Goal: Task Accomplishment & Management: Manage account settings

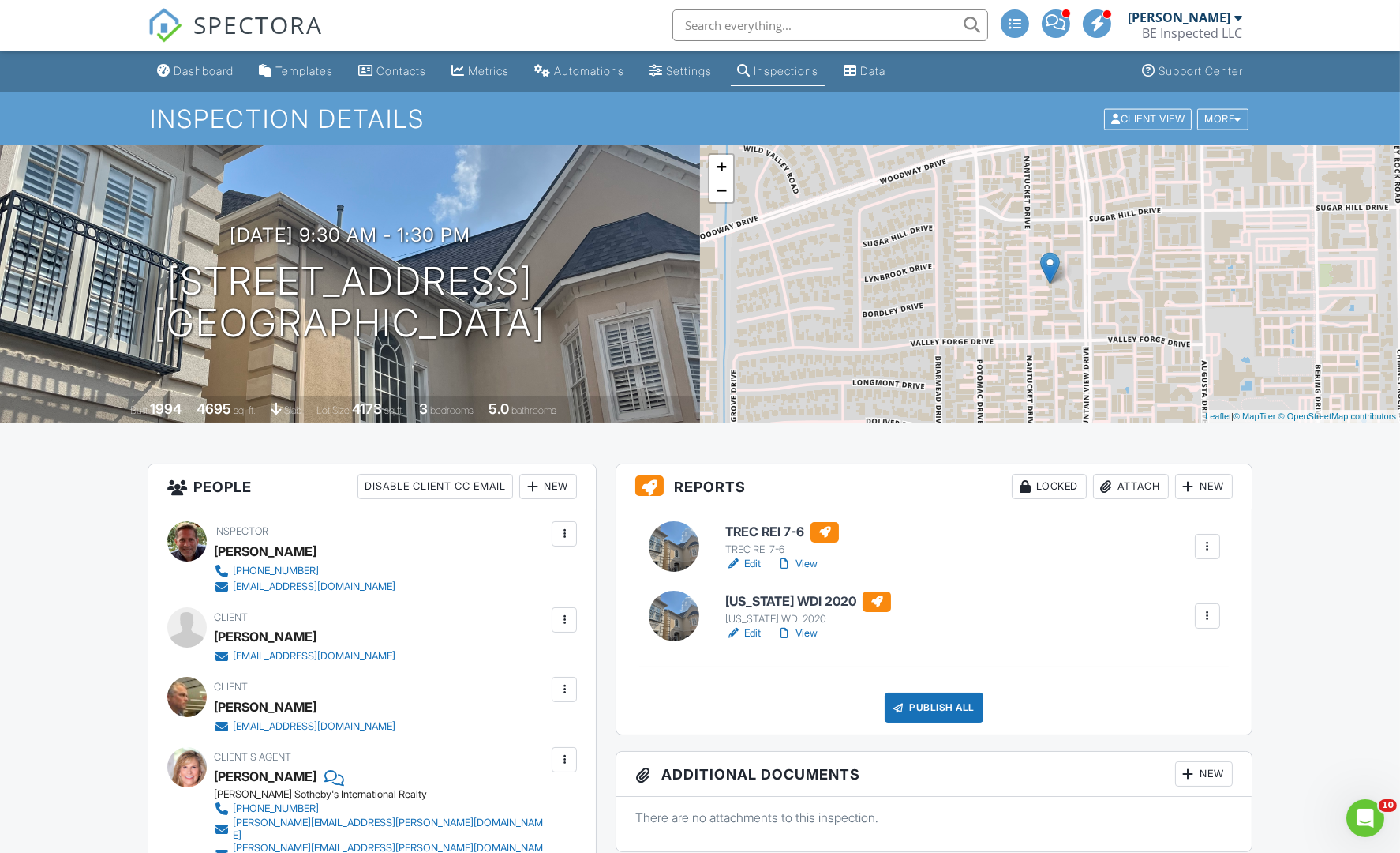
click at [754, 633] on link "Edit" at bounding box center [743, 633] width 35 height 16
click at [751, 630] on link "Edit" at bounding box center [743, 633] width 35 height 16
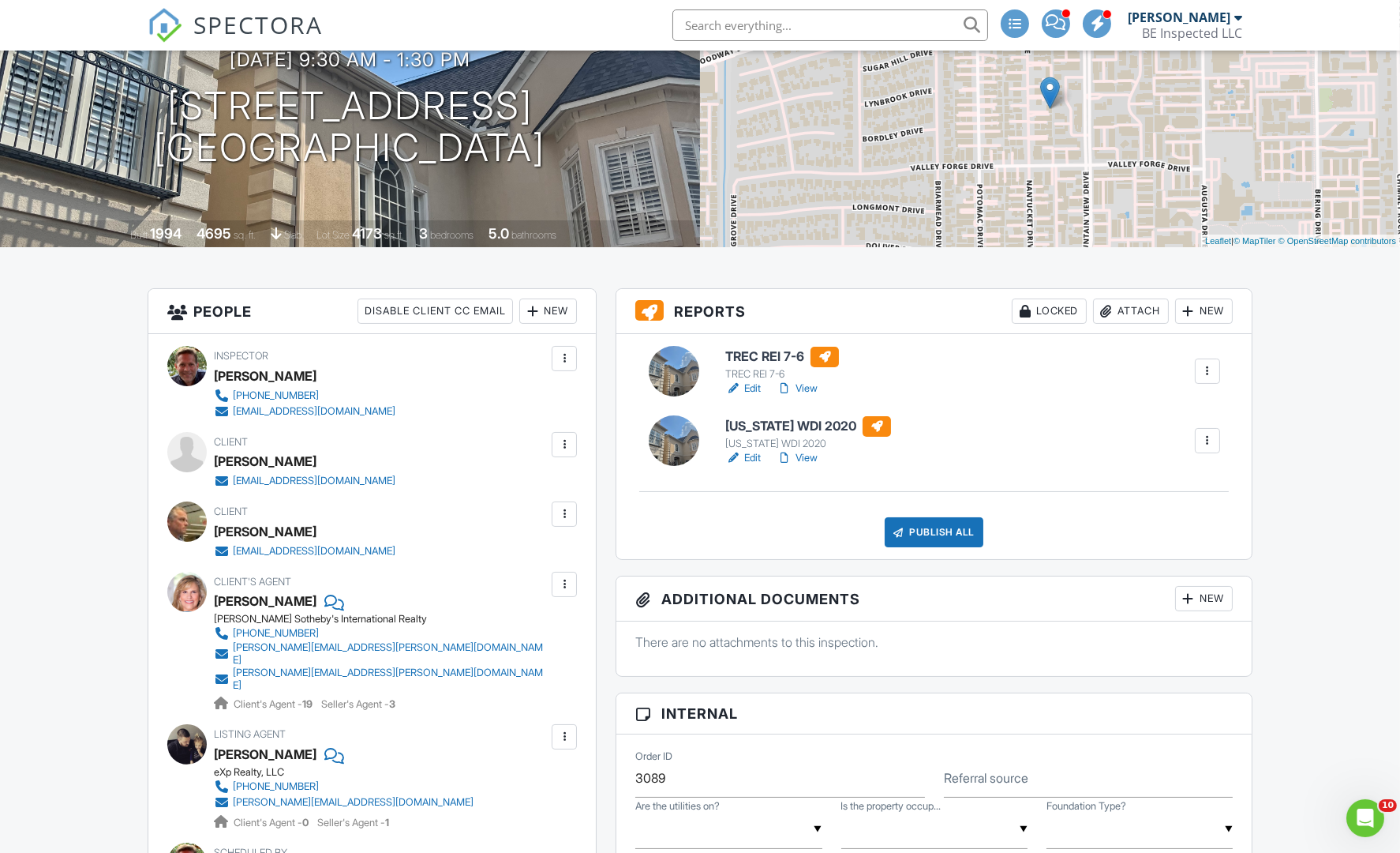
click at [942, 535] on div "Publish All" at bounding box center [934, 532] width 98 height 30
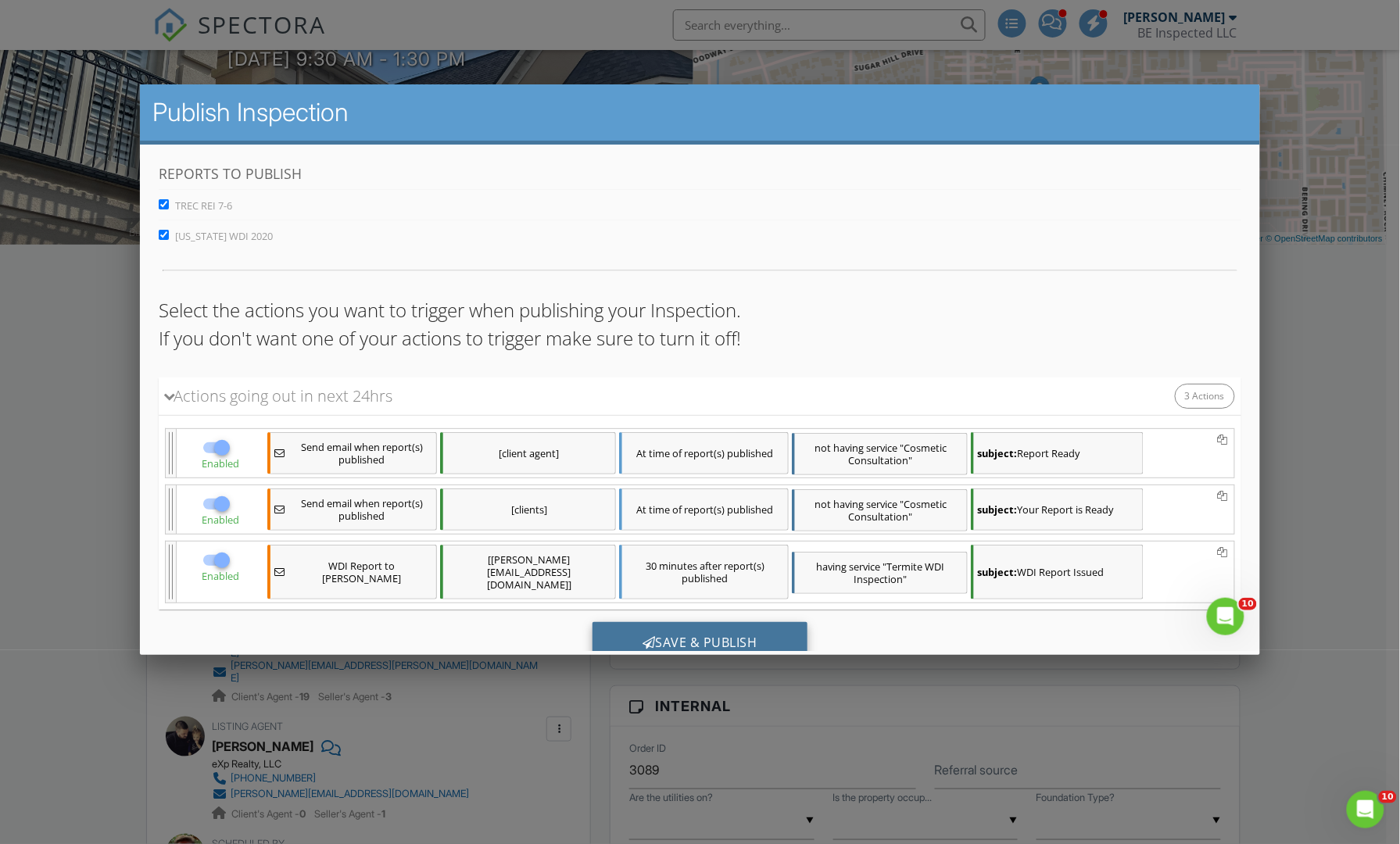
click at [660, 621] on div "Save & Publish" at bounding box center [700, 642] width 215 height 42
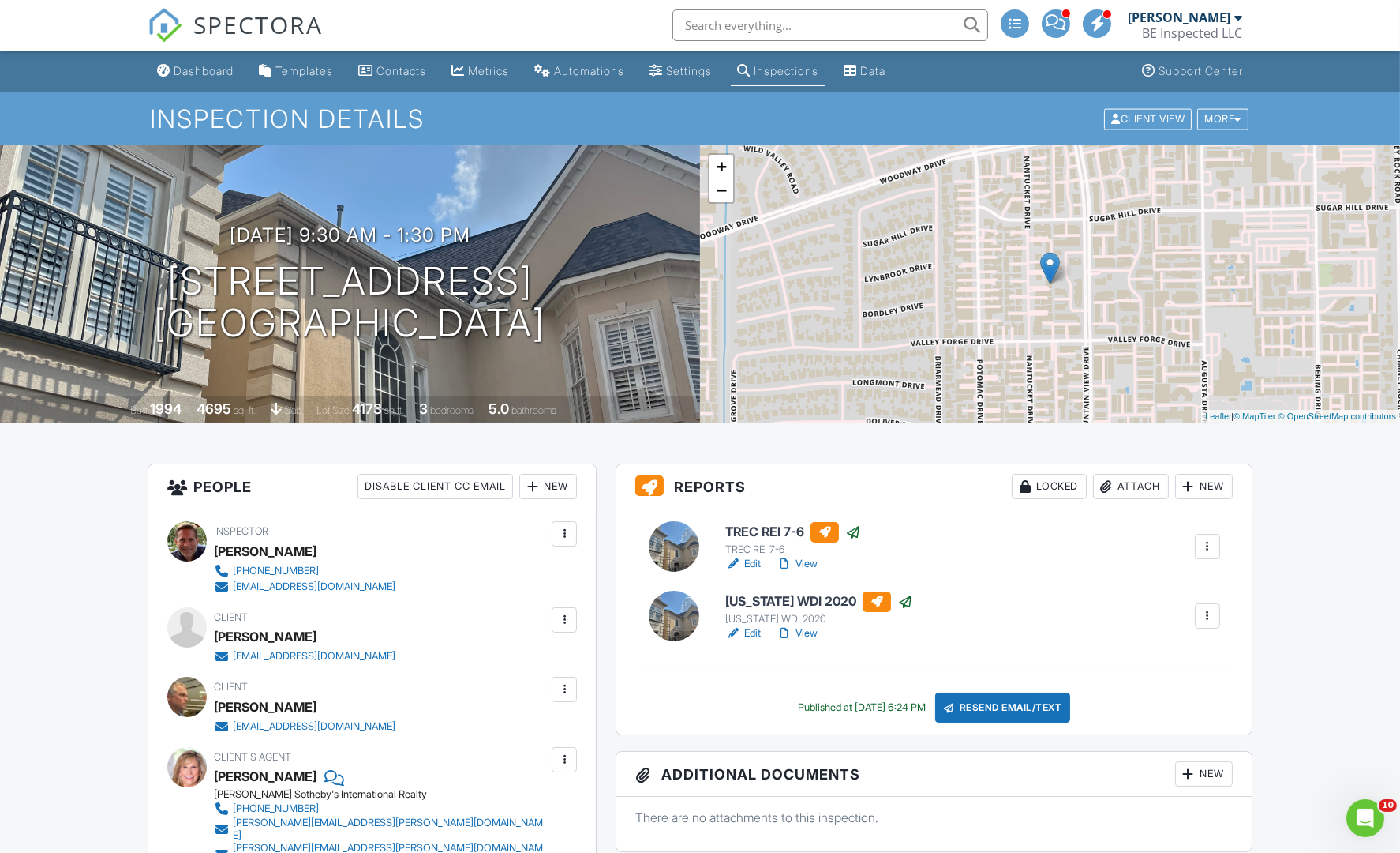
click at [188, 75] on div "Dashboard" at bounding box center [203, 71] width 60 height 14
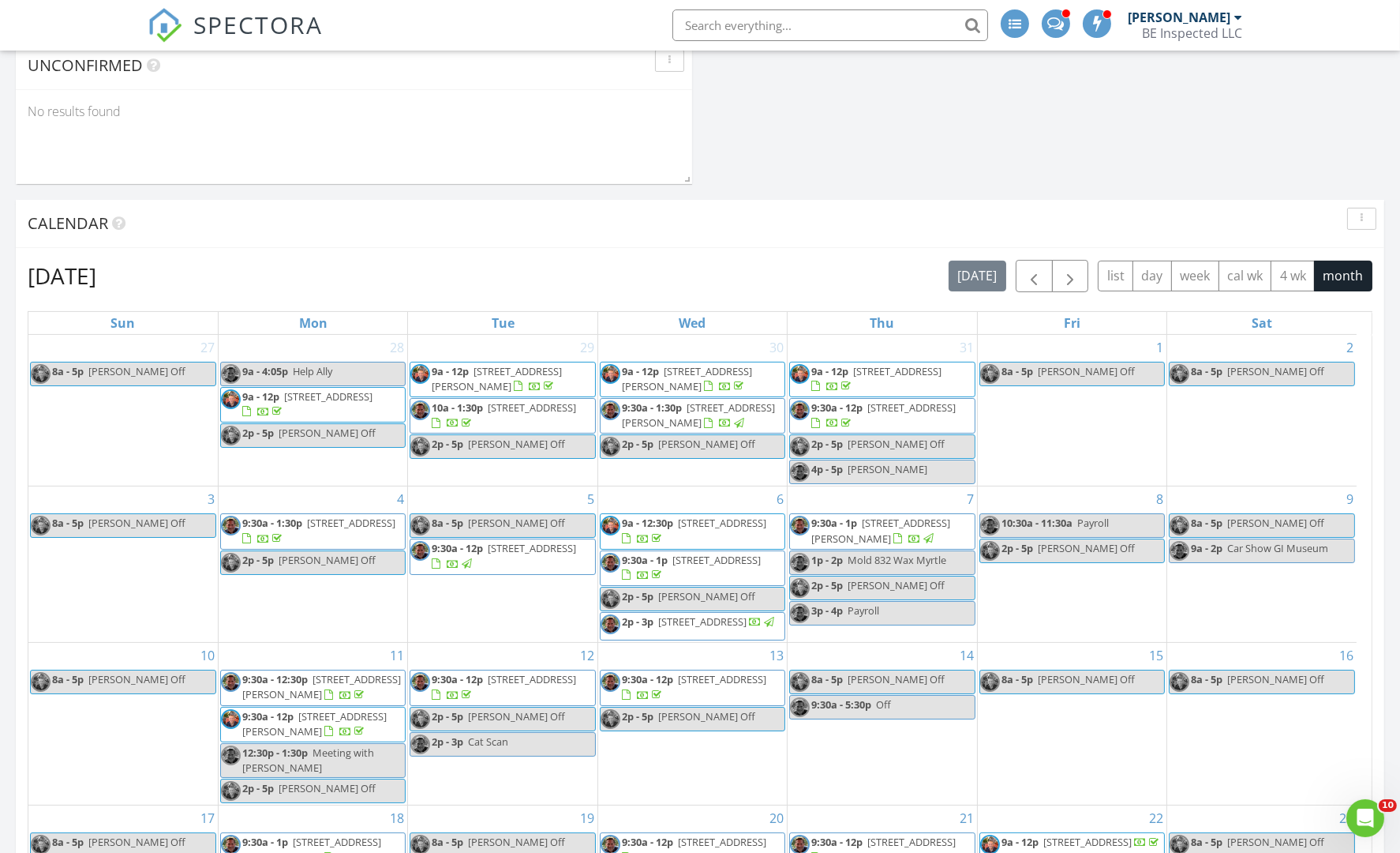
scroll to position [264, 0]
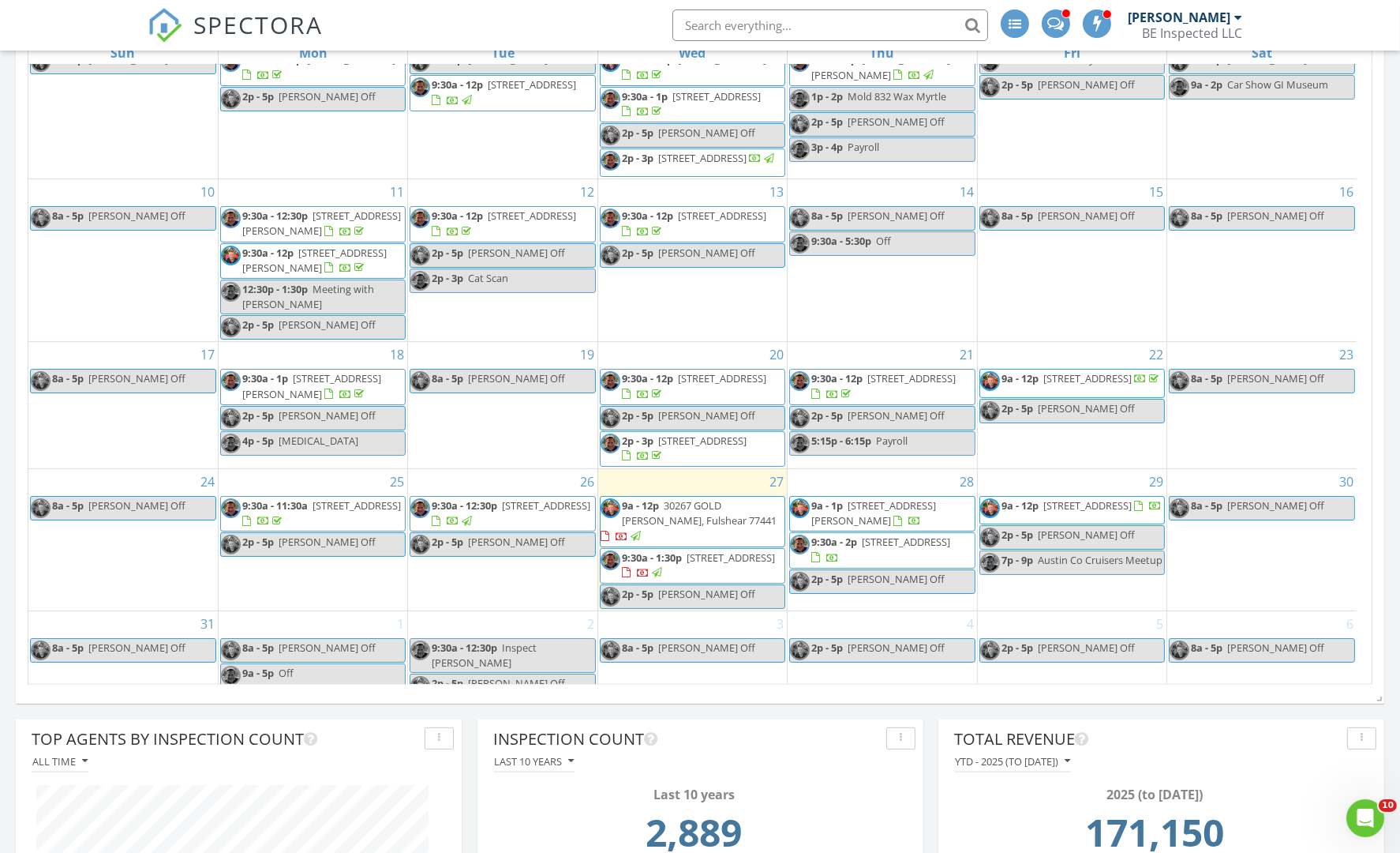
scroll to position [950, 0]
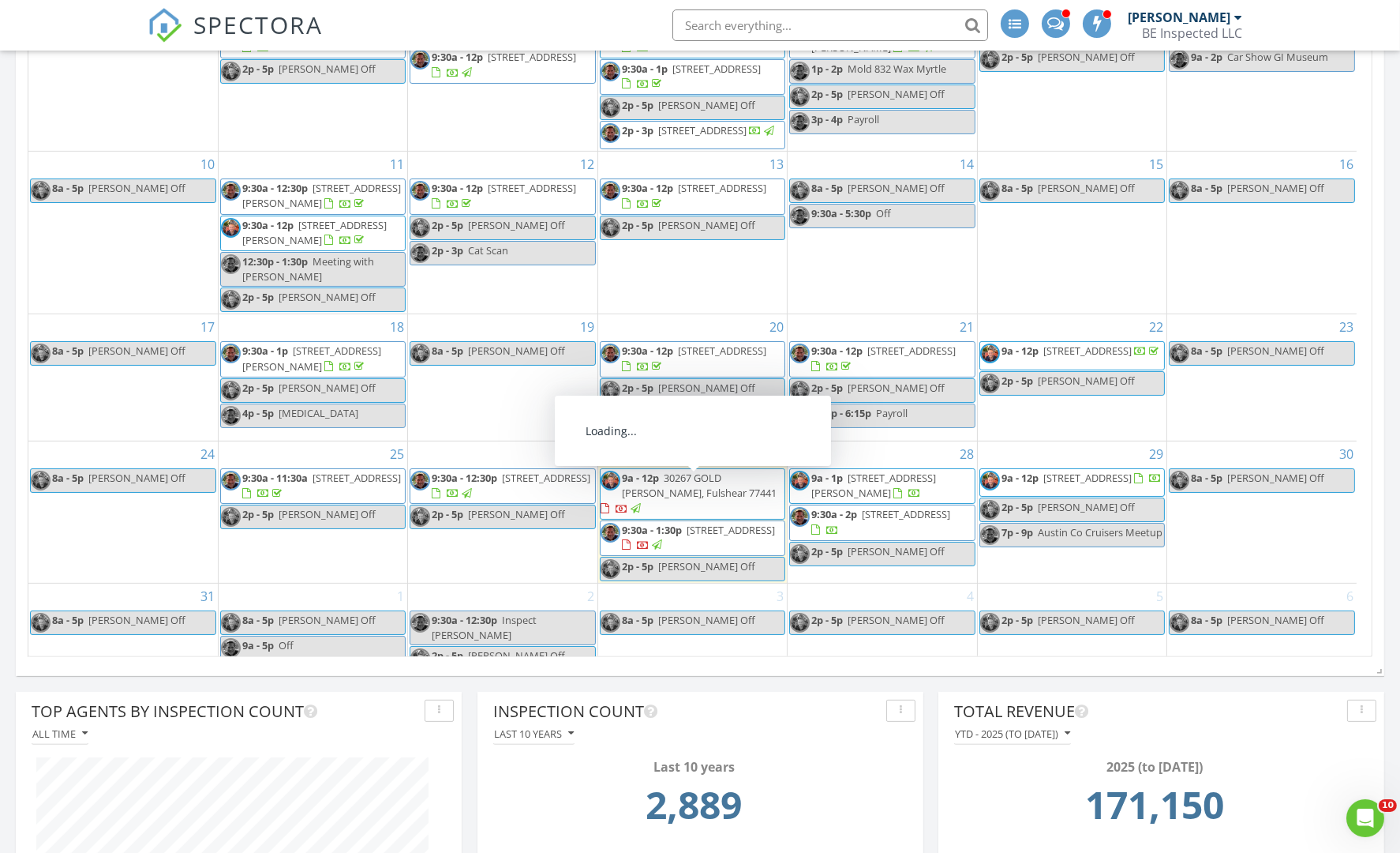
click at [285, 493] on div at bounding box center [263, 493] width 42 height 15
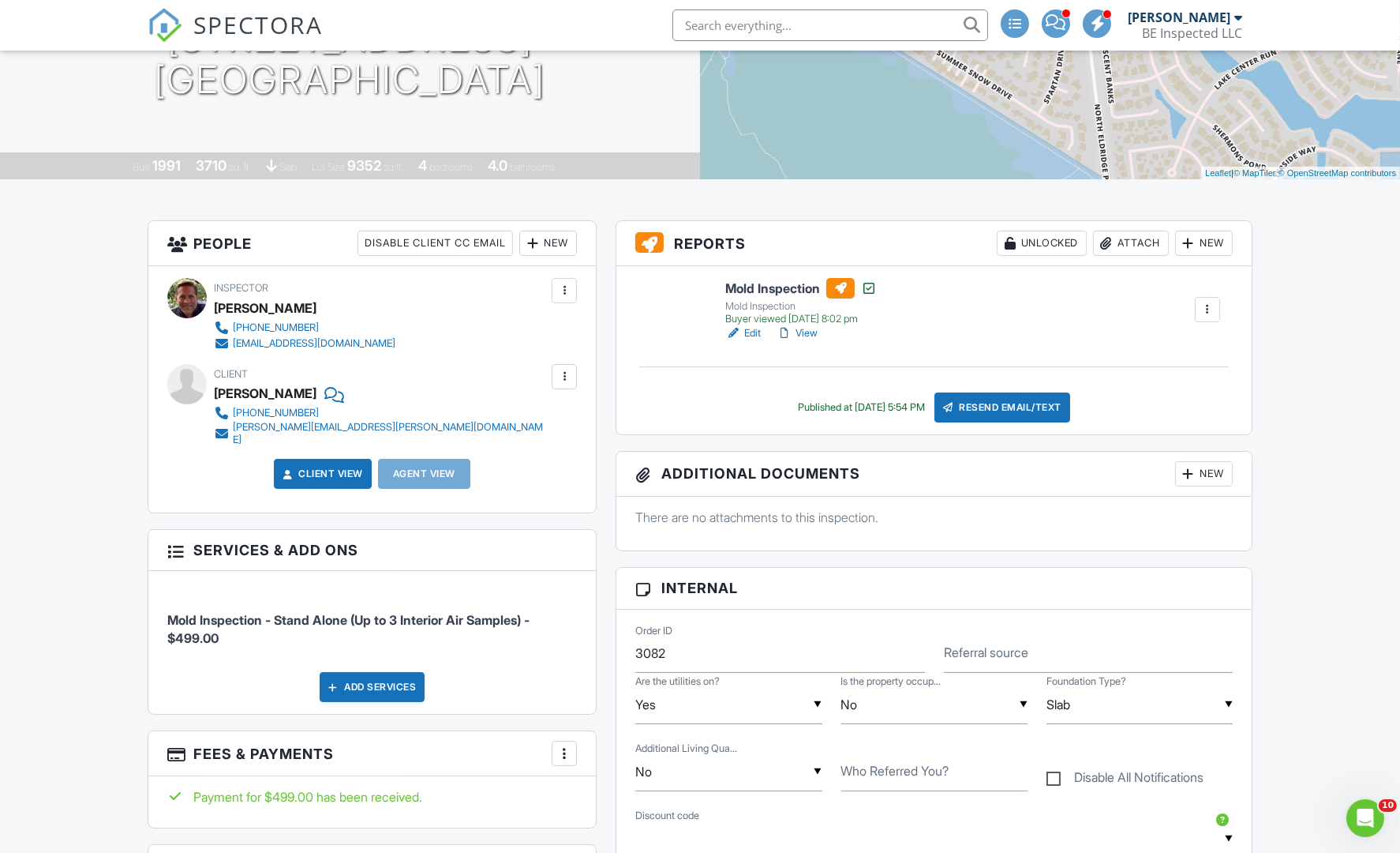
scroll to position [223, 0]
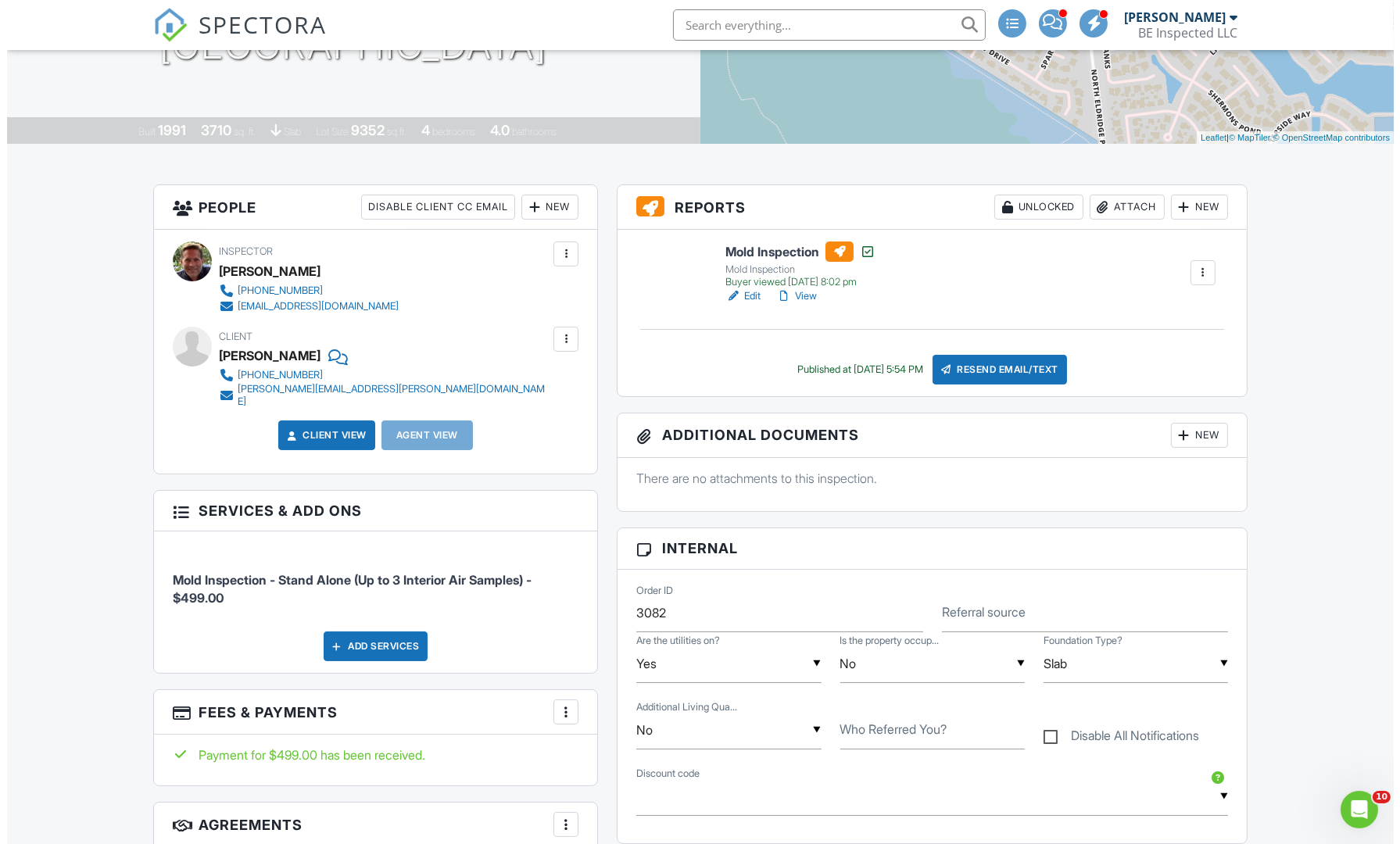
scroll to position [238, 0]
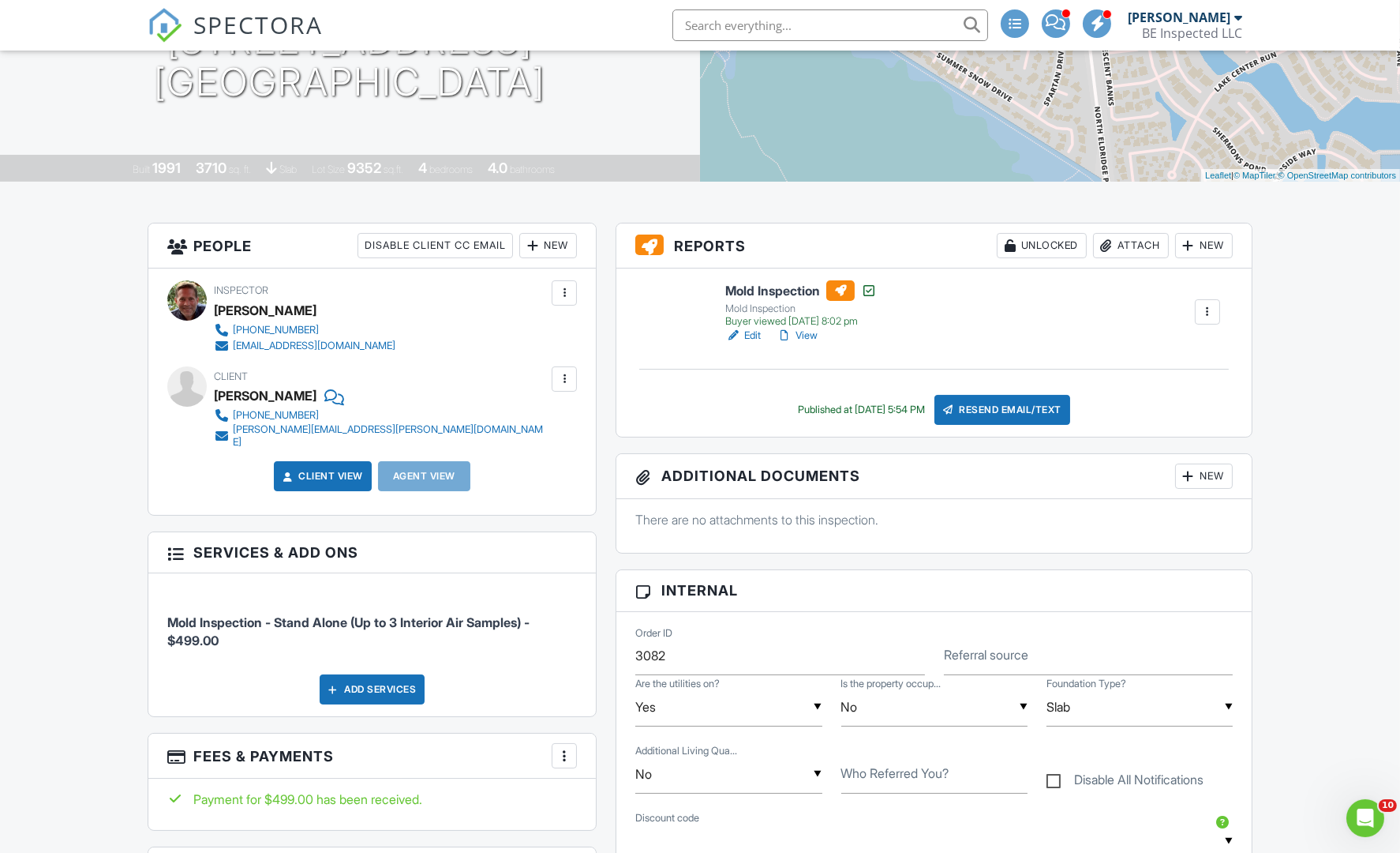
click at [1133, 244] on div "Attach" at bounding box center [1131, 246] width 76 height 26
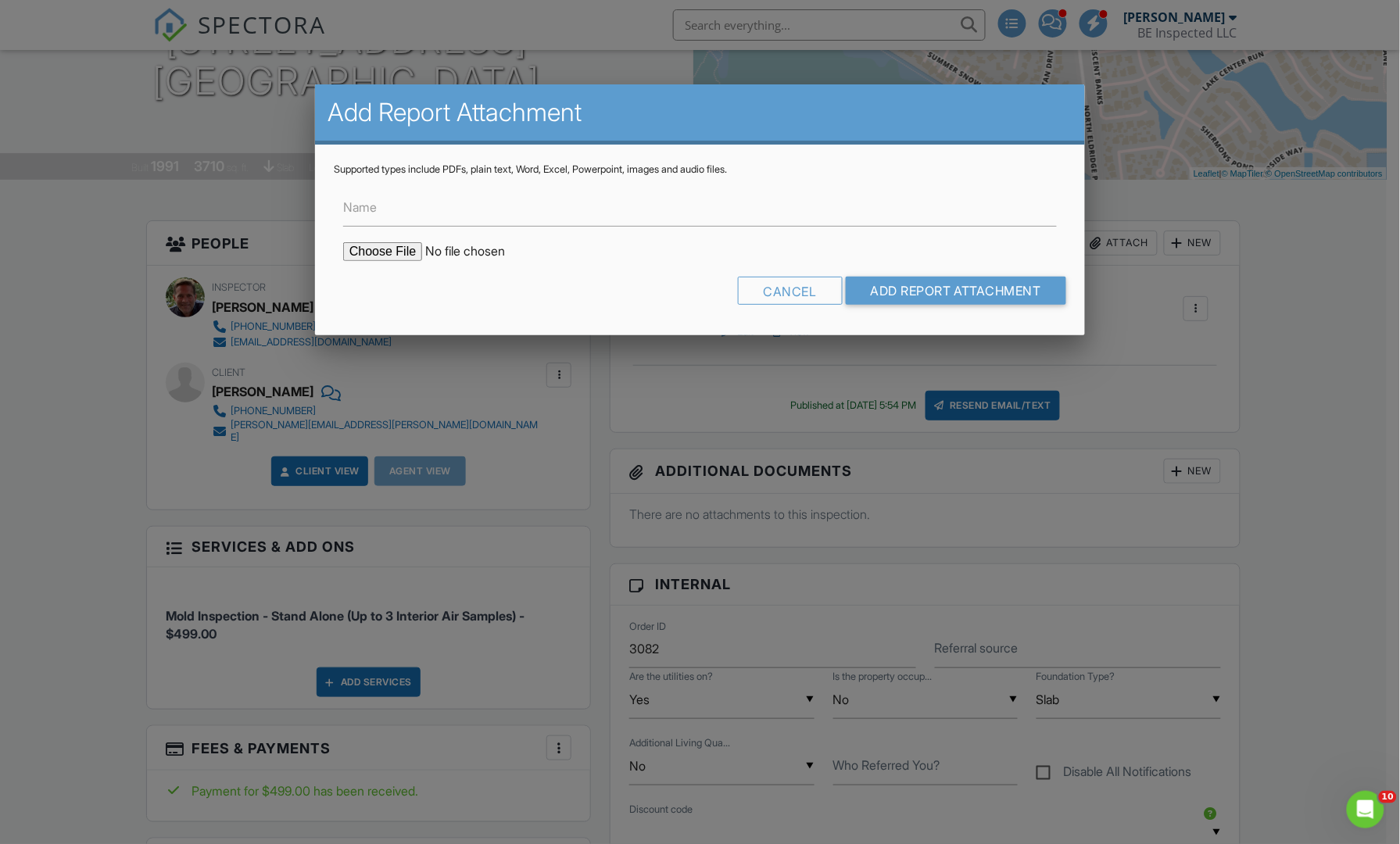
click at [368, 246] on input "file" at bounding box center [476, 251] width 266 height 18
type input "C:\fakepath\Mold Spore Trap Lab Results - Xavier 5315 Spartan.pdf"
click at [465, 213] on input "Name" at bounding box center [700, 207] width 714 height 38
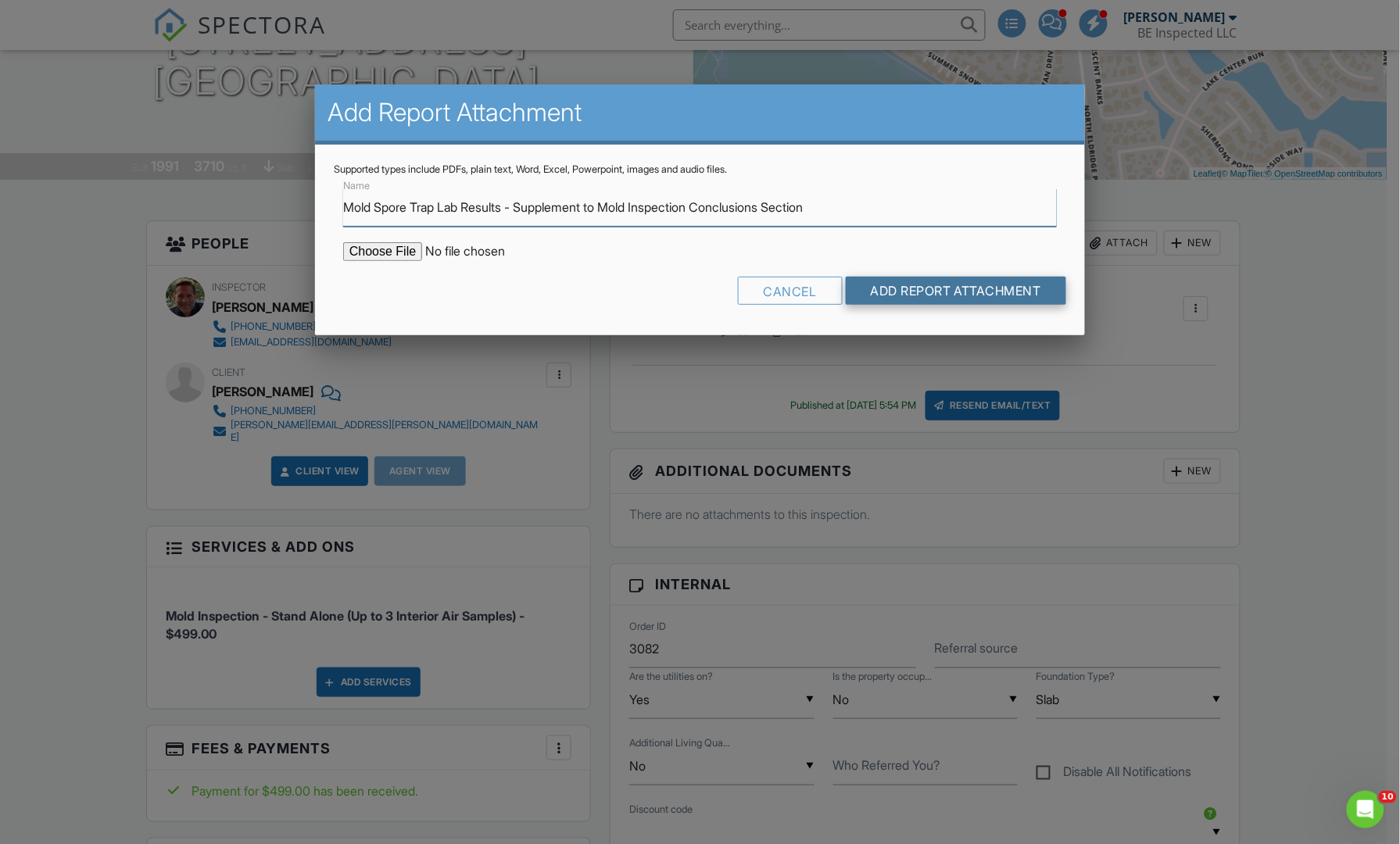
type input "Mold Spore Trap Lab Results - Supplement to Mold Inspection Conclusions Section"
click at [970, 284] on input "Add Report Attachment" at bounding box center [955, 290] width 221 height 28
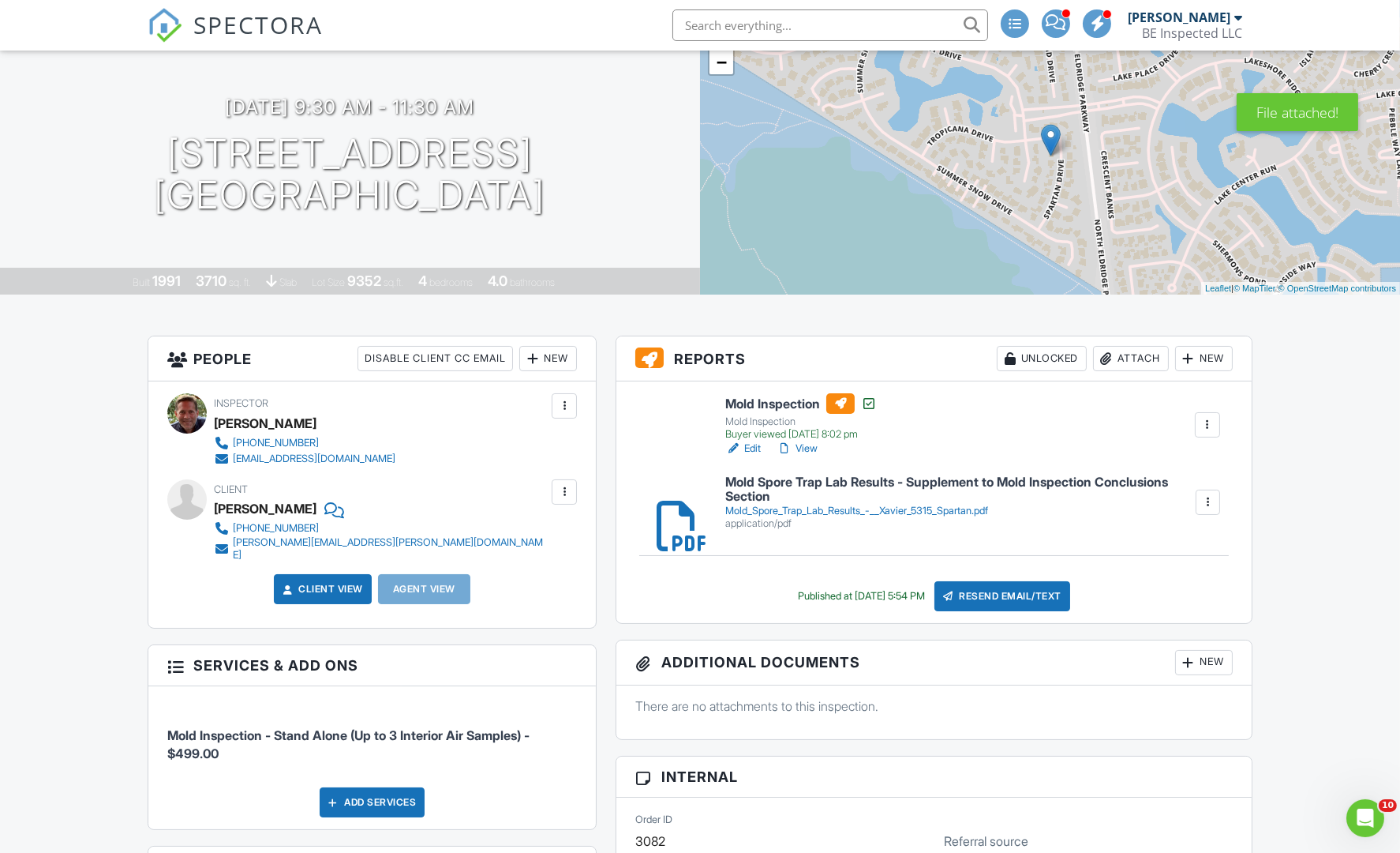
click at [756, 443] on link "Edit" at bounding box center [743, 448] width 35 height 16
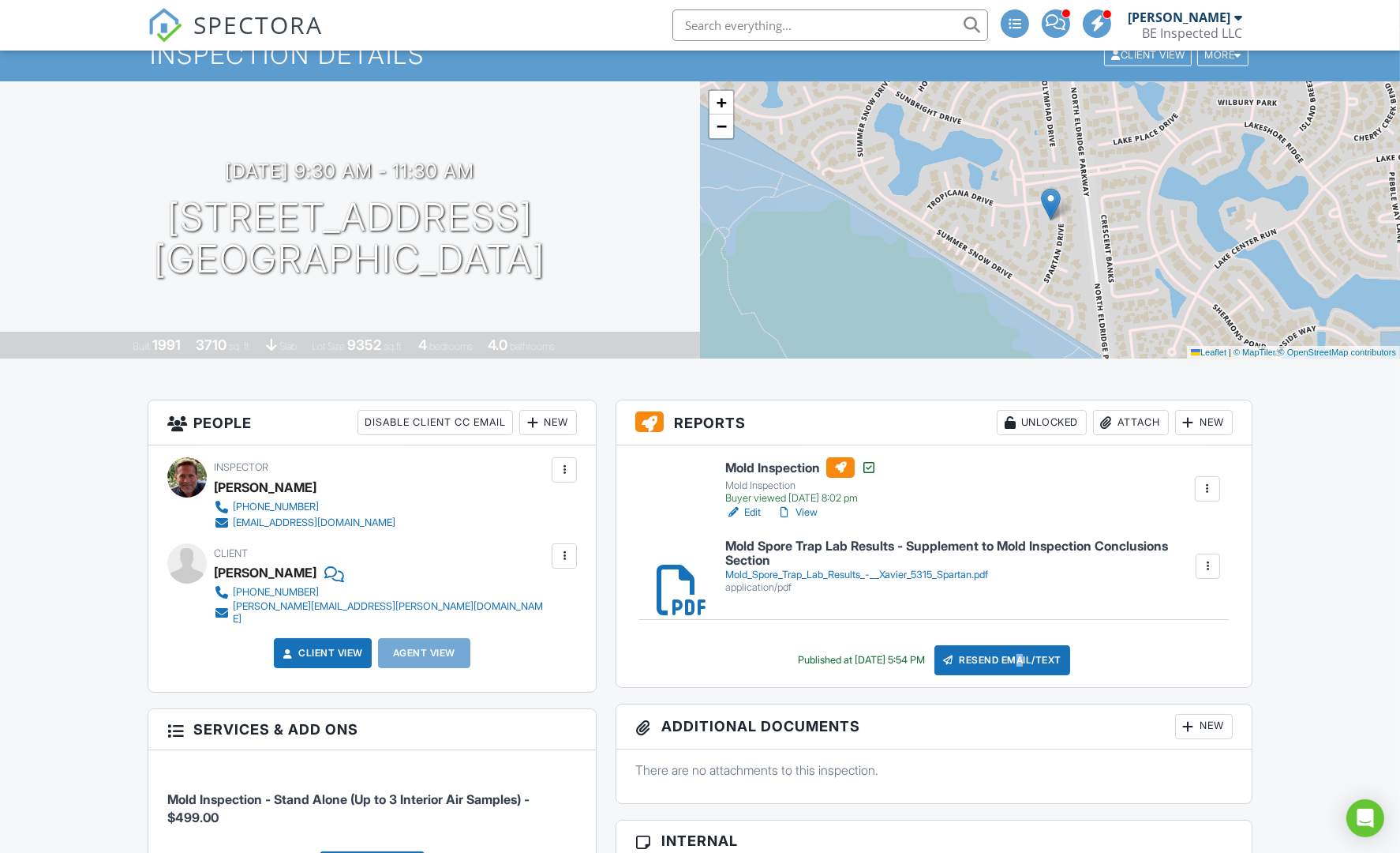
click at [1030, 654] on div "Resend Email/Text" at bounding box center [1002, 659] width 136 height 30
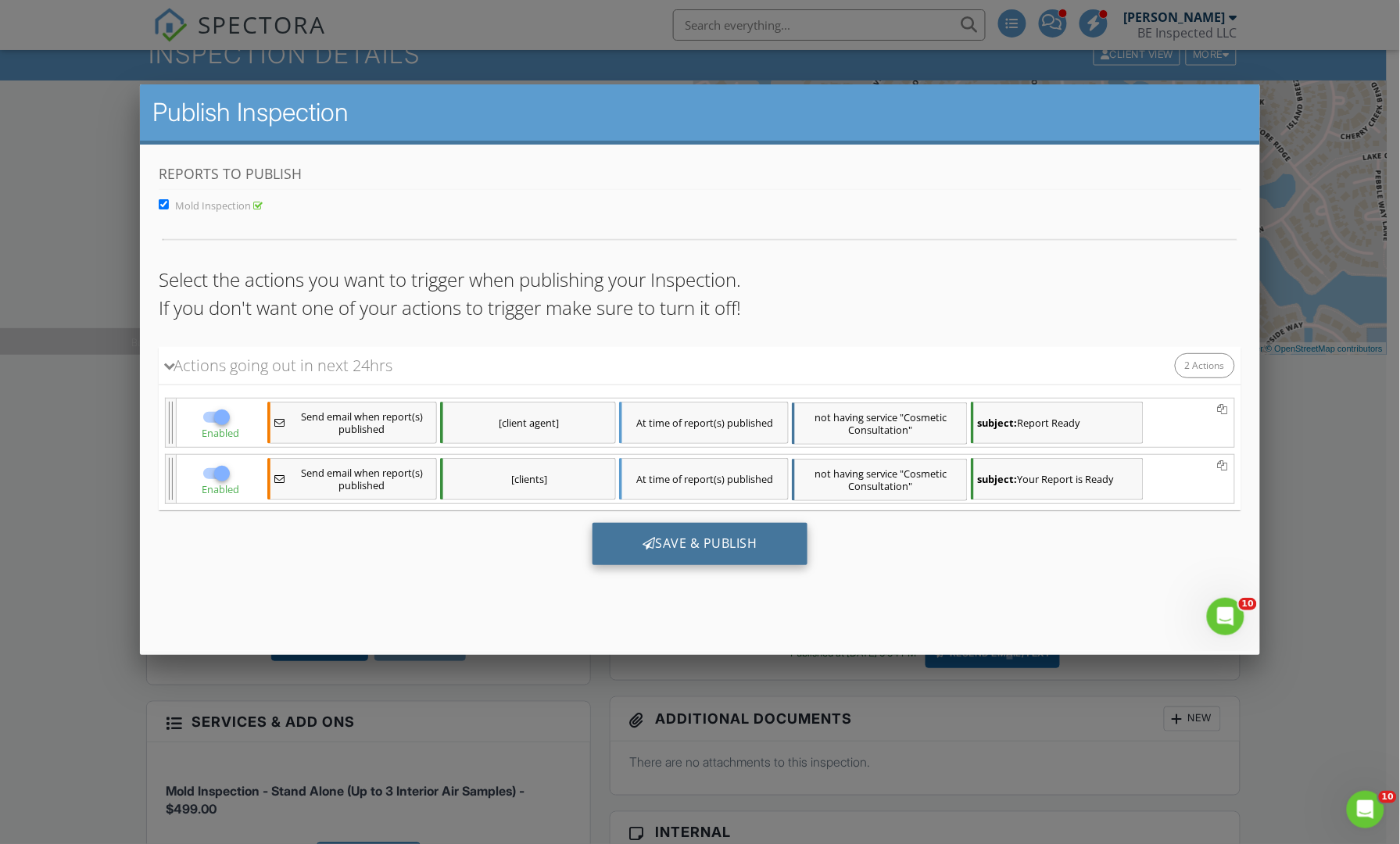
click at [710, 546] on div "Save & Publish" at bounding box center [700, 543] width 215 height 42
